Goal: Find specific page/section: Find specific page/section

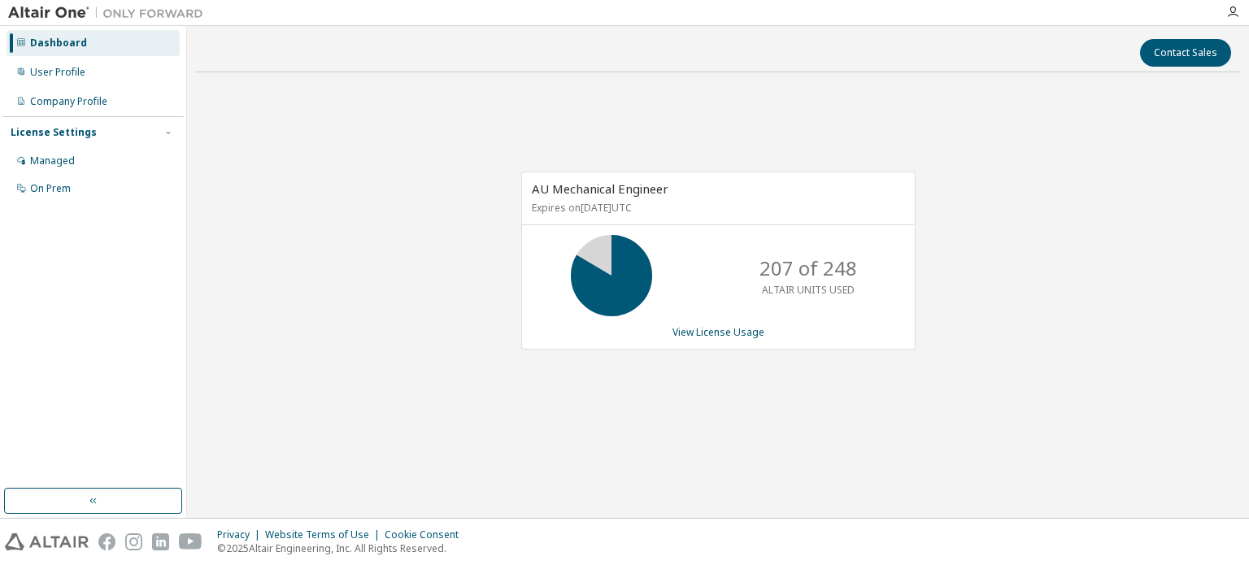
click at [827, 453] on div "Contact Sales AU Mechanical Engineer Expires on March 31, 2026 UTC 207 of 248 A…" at bounding box center [717, 272] width 1045 height 476
click at [806, 497] on div "Contact Sales AU Mechanical Engineer Expires on March 31, 2026 UTC 207 of 248 A…" at bounding box center [717, 272] width 1045 height 476
